Goal: Check status

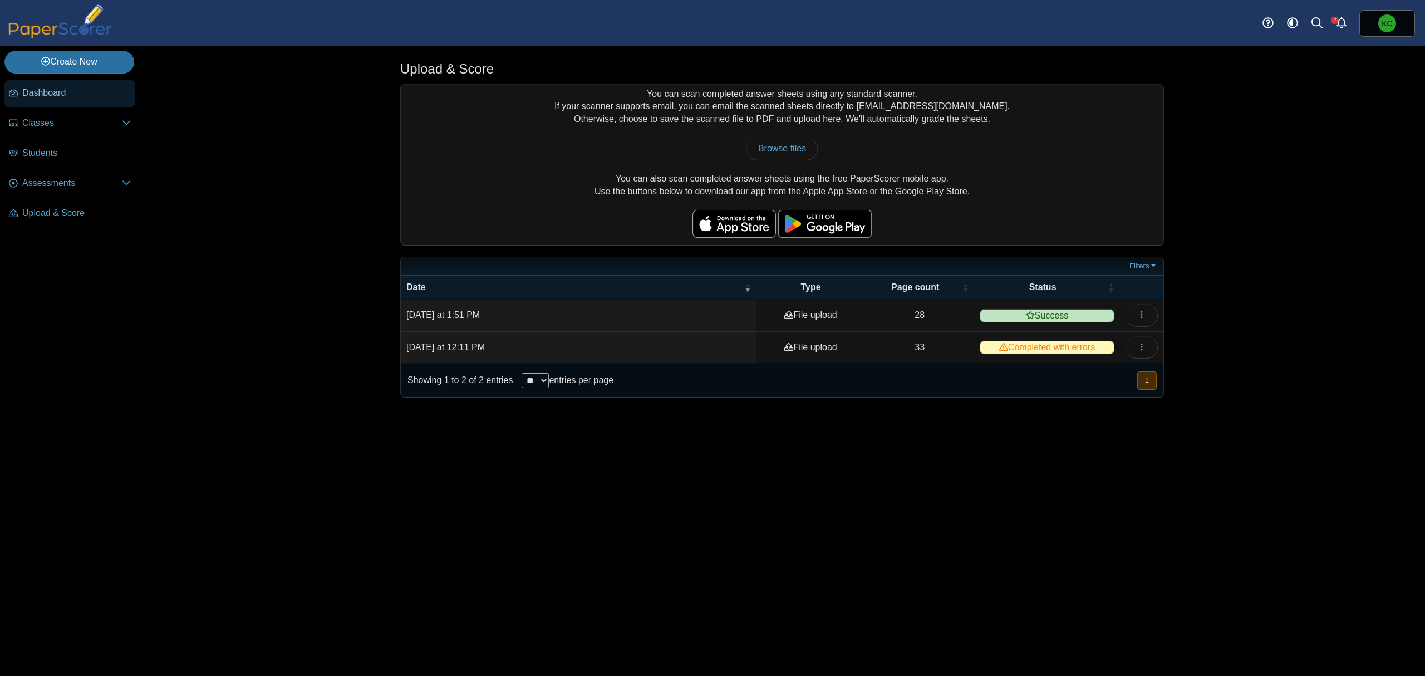
click at [31, 98] on span "Dashboard" at bounding box center [76, 93] width 109 height 12
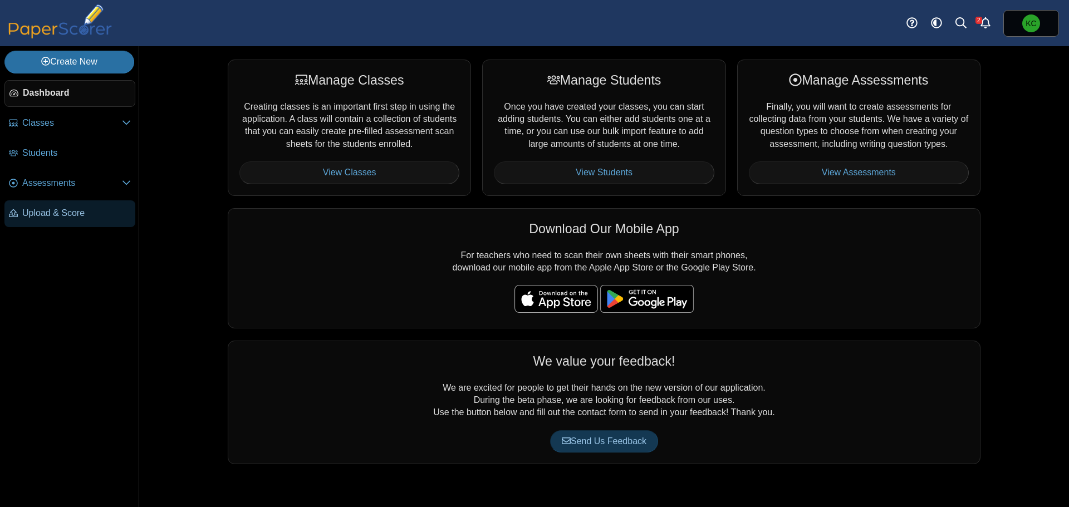
click at [53, 214] on span "Upload & Score" at bounding box center [76, 213] width 109 height 12
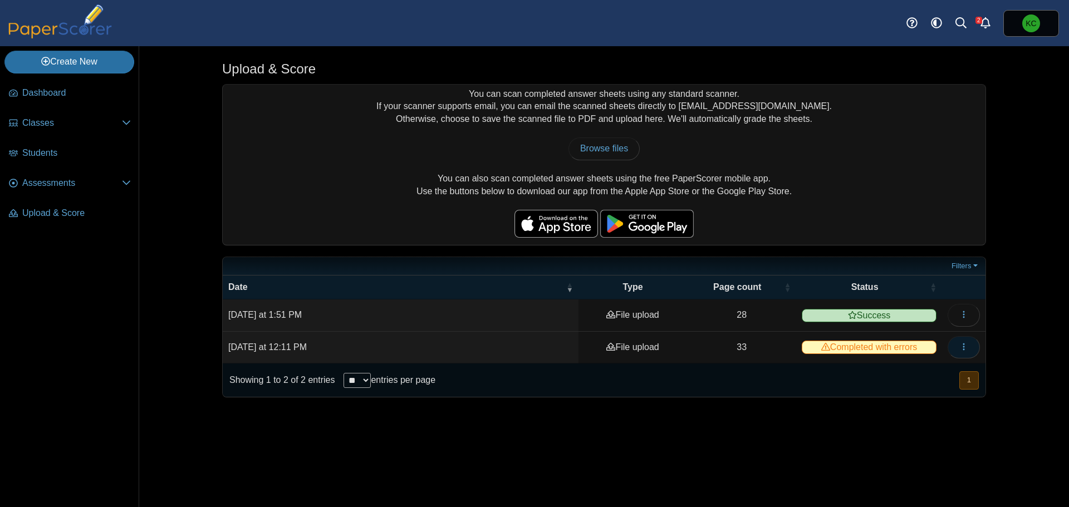
click at [964, 342] on icon "button" at bounding box center [963, 346] width 9 height 9
click at [928, 371] on link "View scanned pages" at bounding box center [913, 372] width 134 height 17
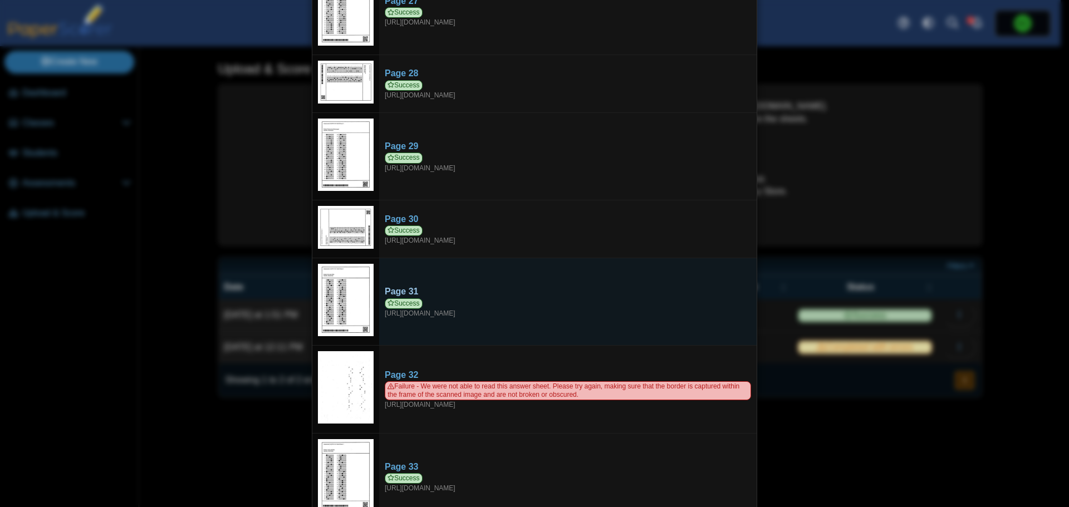
scroll to position [2225, 0]
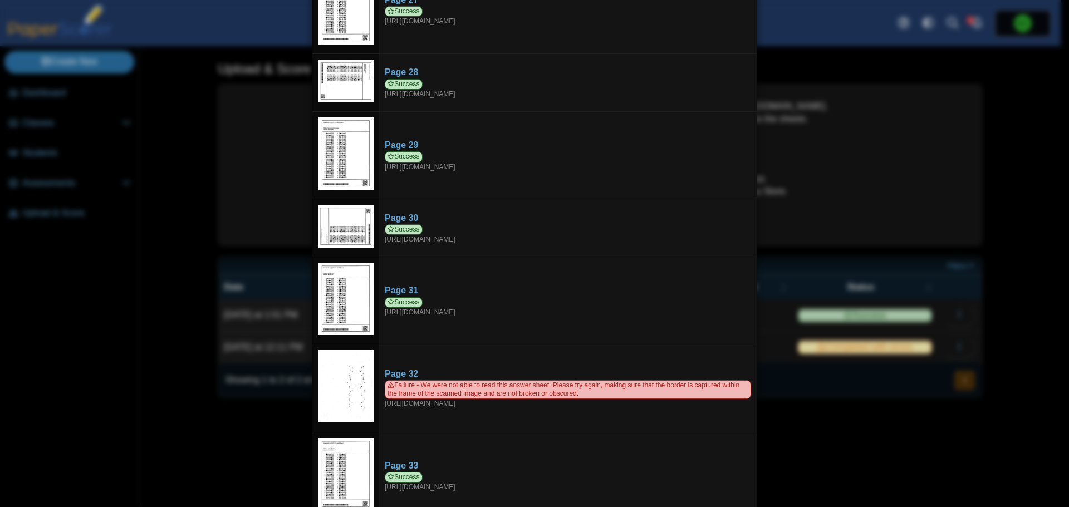
click at [856, 444] on div "Viewing upload details Scan results: 32 Successful scans | 1 Failed scans Page …" at bounding box center [534, 253] width 1069 height 507
